Goal: Task Accomplishment & Management: Manage account settings

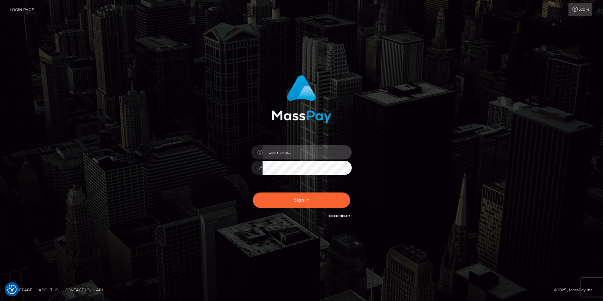
click at [282, 155] on input "text" at bounding box center [307, 152] width 89 height 14
click at [0, 300] on com-1password-button at bounding box center [0, 301] width 0 height 0
type input "smiley.throne"
click at [286, 156] on input "text" at bounding box center [307, 152] width 89 height 14
type input "smiley.throne"
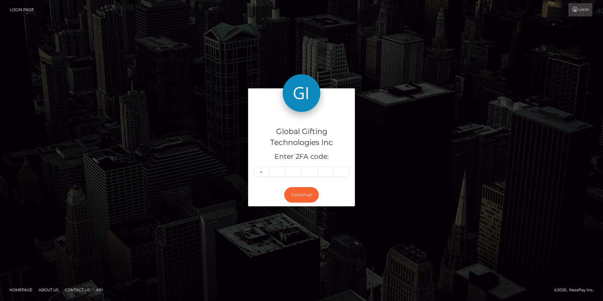
type input "0"
type input "8"
type input "1"
type input "2"
type input "1"
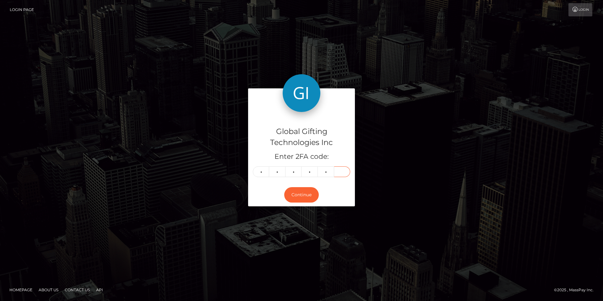
type input "2"
